Goal: Navigation & Orientation: Find specific page/section

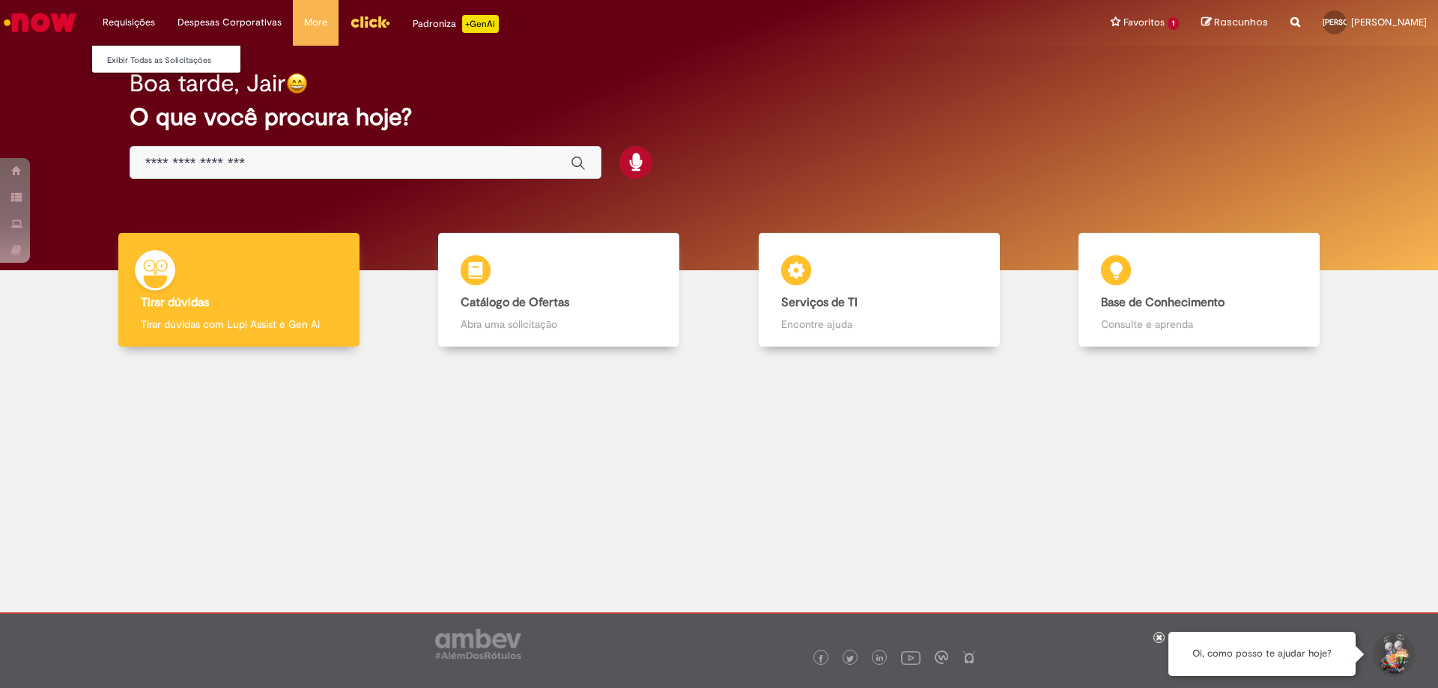
click at [124, 23] on li "Requisições Exibir Todas as Solicitações" at bounding box center [128, 22] width 75 height 45
click at [127, 55] on link "Exibir Todas as Solicitações" at bounding box center [174, 60] width 165 height 16
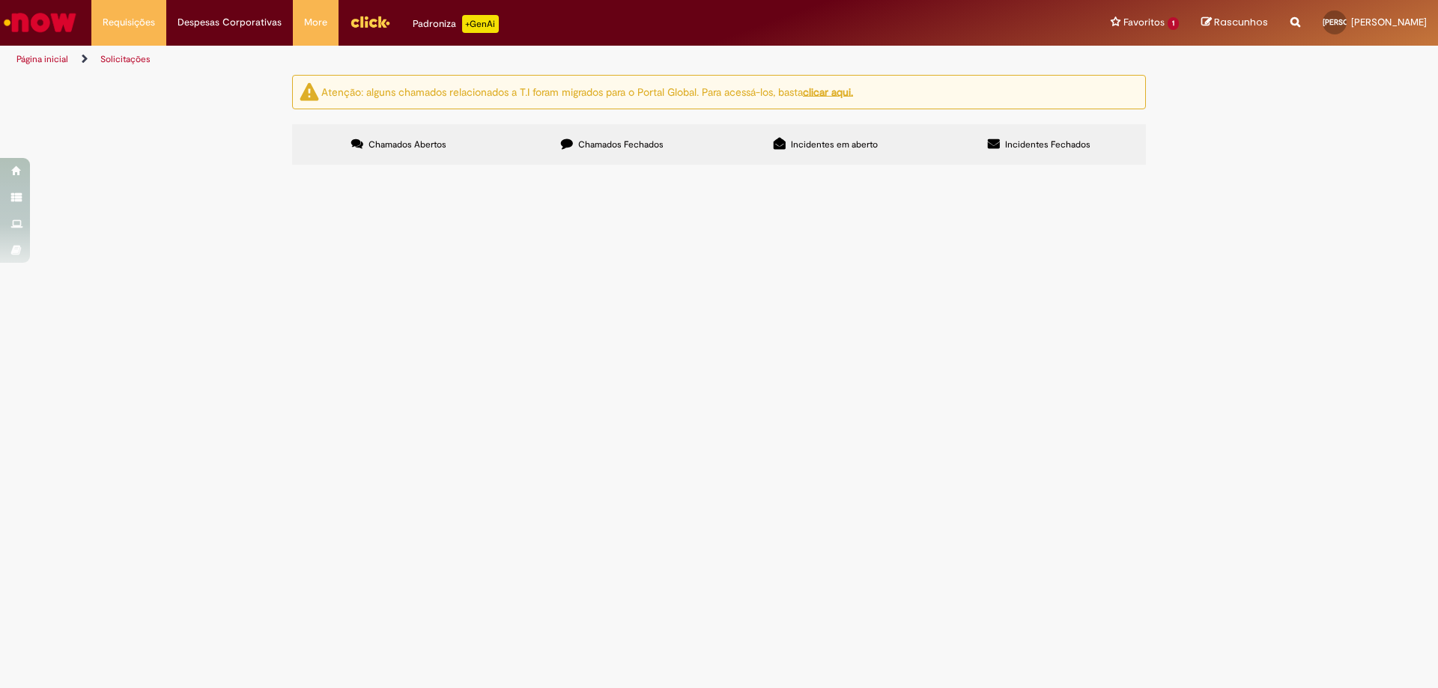
click at [836, 95] on u "clicar aqui." at bounding box center [828, 91] width 50 height 13
click at [119, 56] on link "Solicitações" at bounding box center [125, 59] width 50 height 12
click at [1154, 58] on link "Exibir todos os Favoritos" at bounding box center [1182, 60] width 165 height 16
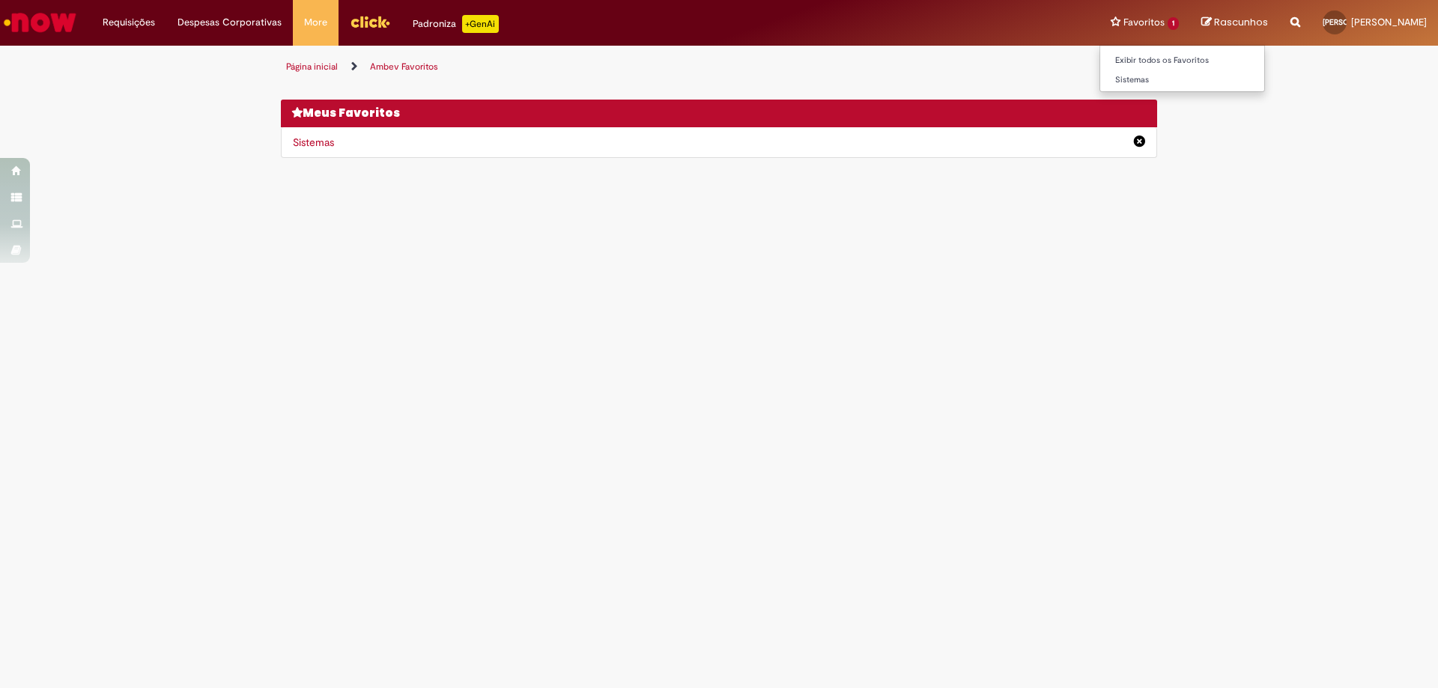
click at [1161, 20] on li "Favoritos 1 Exibir todos os Favoritos Sistemas" at bounding box center [1144, 22] width 91 height 45
click at [1149, 78] on link "Sistemas" at bounding box center [1182, 80] width 165 height 16
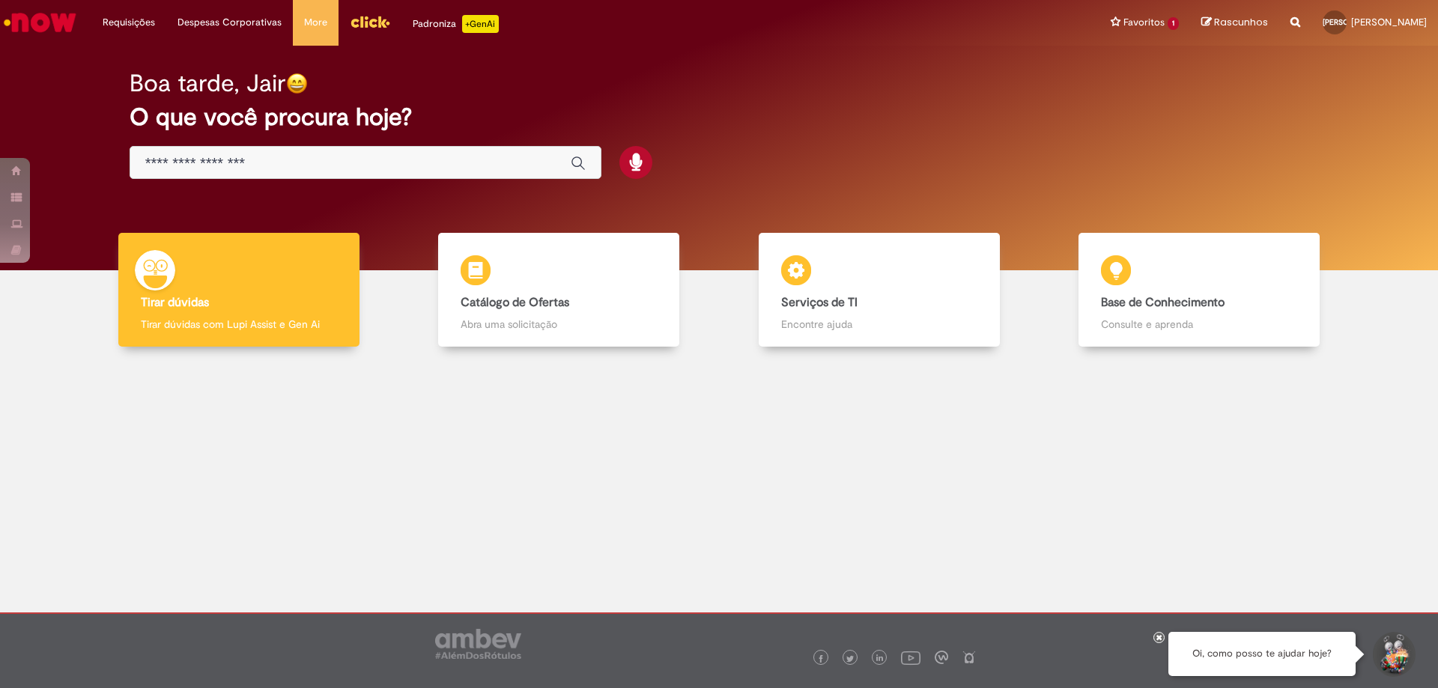
click at [152, 162] on input "Basta digitar aqui" at bounding box center [350, 163] width 410 height 17
